Goal: Task Accomplishment & Management: Manage account settings

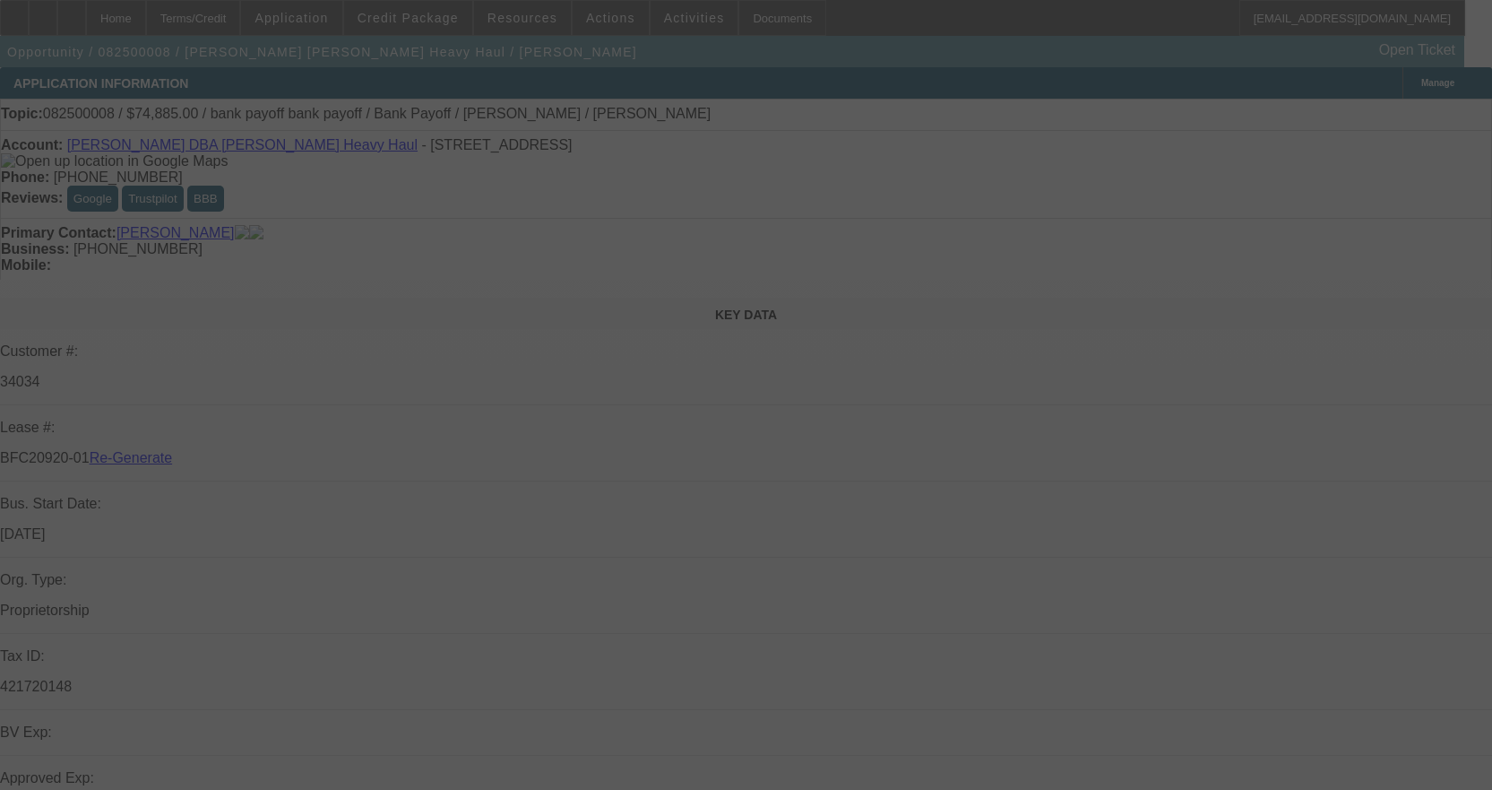
select select "3"
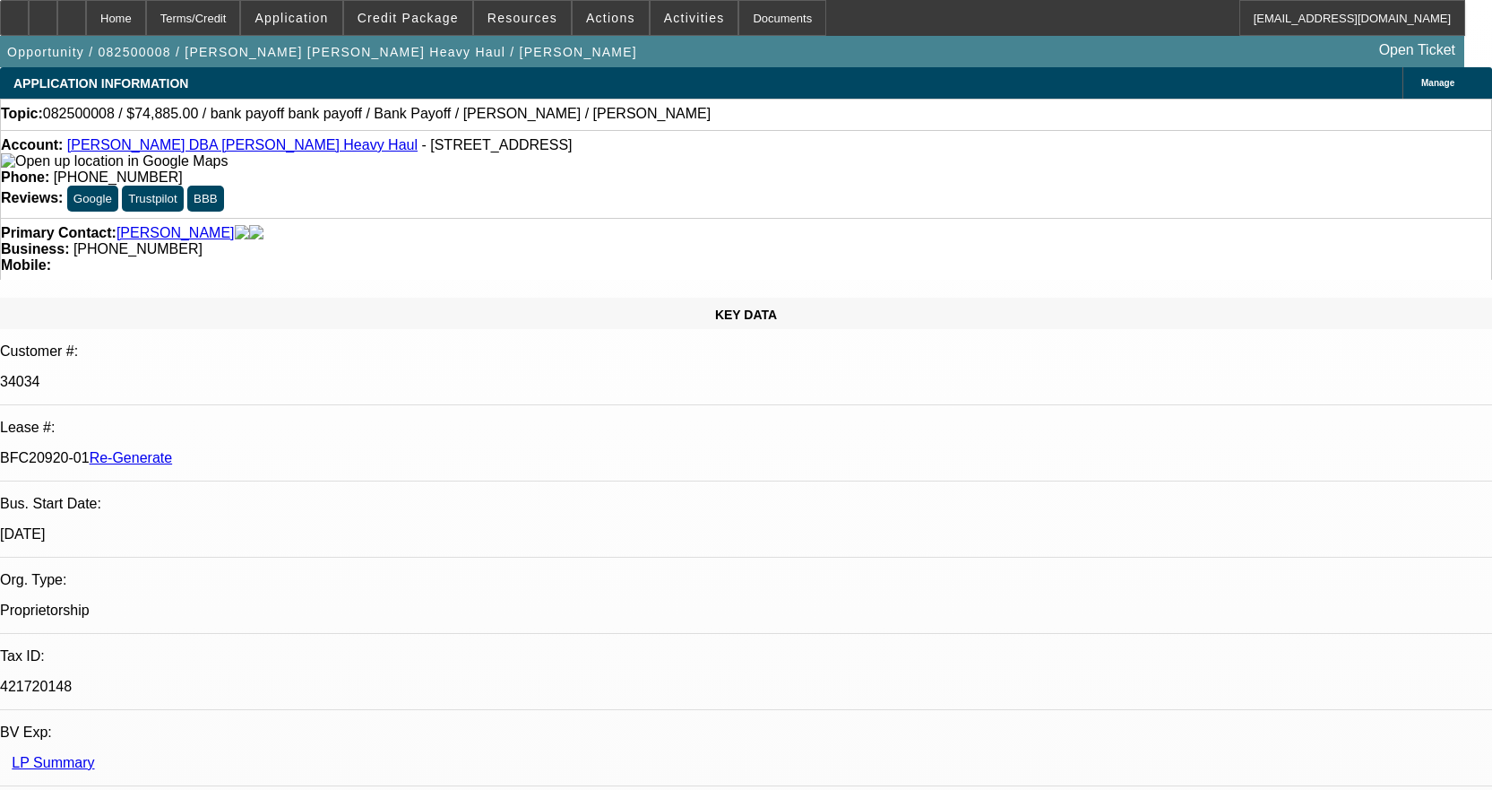
select select "0"
select select "2"
select select "0"
select select "6"
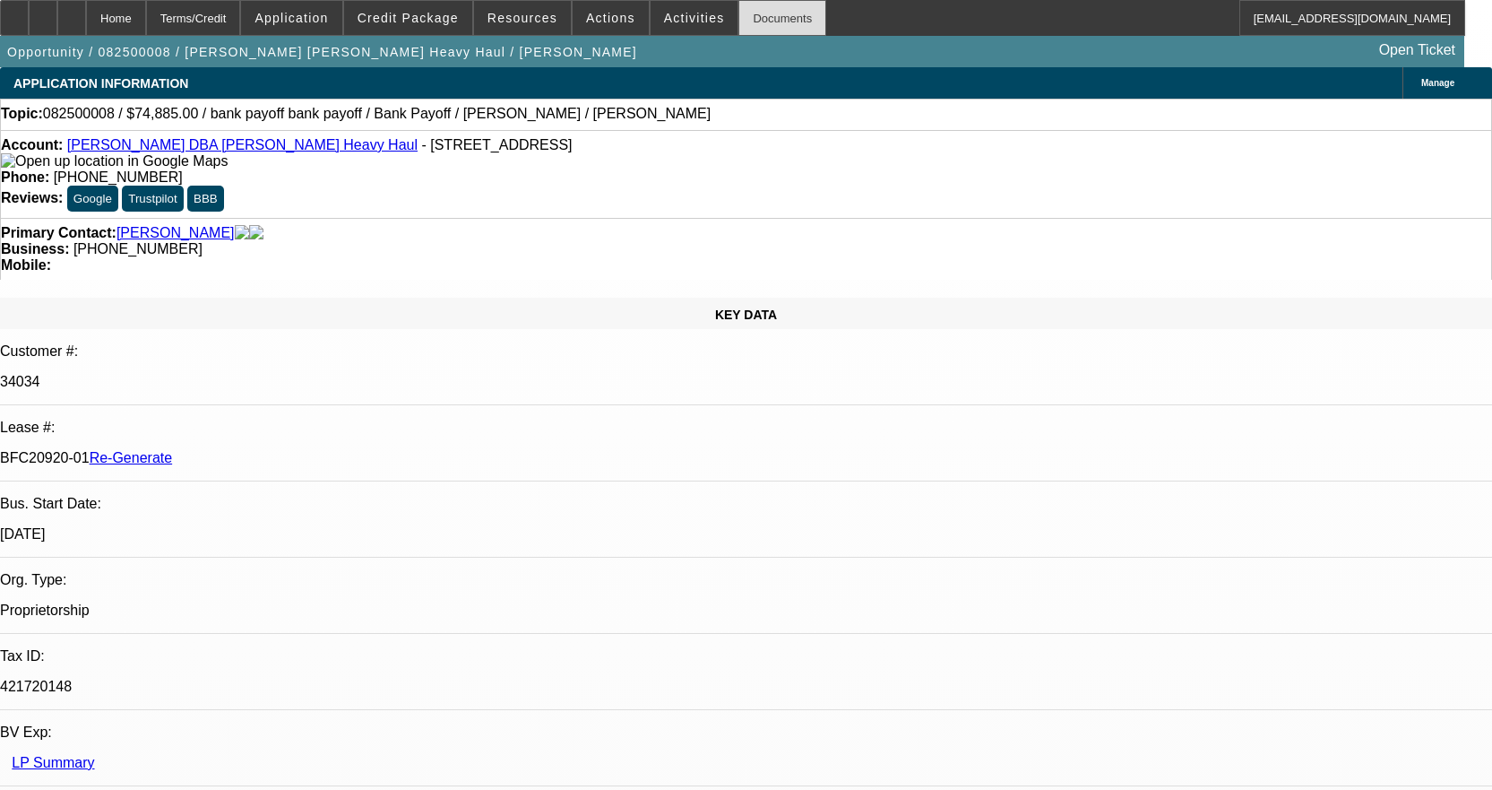
click at [738, 22] on div "Documents" at bounding box center [782, 18] width 88 height 36
click at [757, 5] on div "Documents" at bounding box center [782, 18] width 88 height 36
click at [666, 17] on span "Activities" at bounding box center [694, 18] width 61 height 14
